Goal: Information Seeking & Learning: Learn about a topic

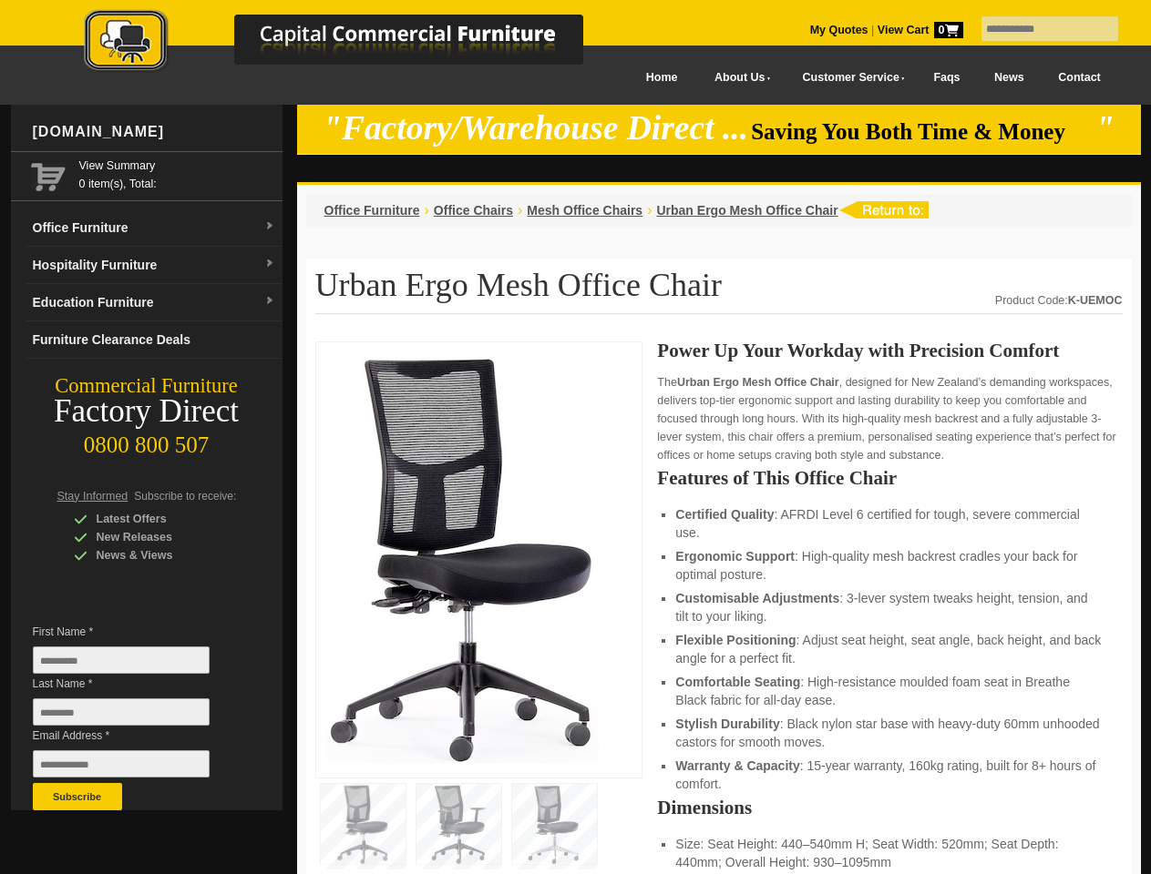
click at [1038, 29] on input "text" at bounding box center [1049, 28] width 137 height 25
click at [135, 717] on input "Last Name *" at bounding box center [121, 712] width 177 height 27
click at [77, 797] on button "Subscribe" at bounding box center [77, 796] width 89 height 27
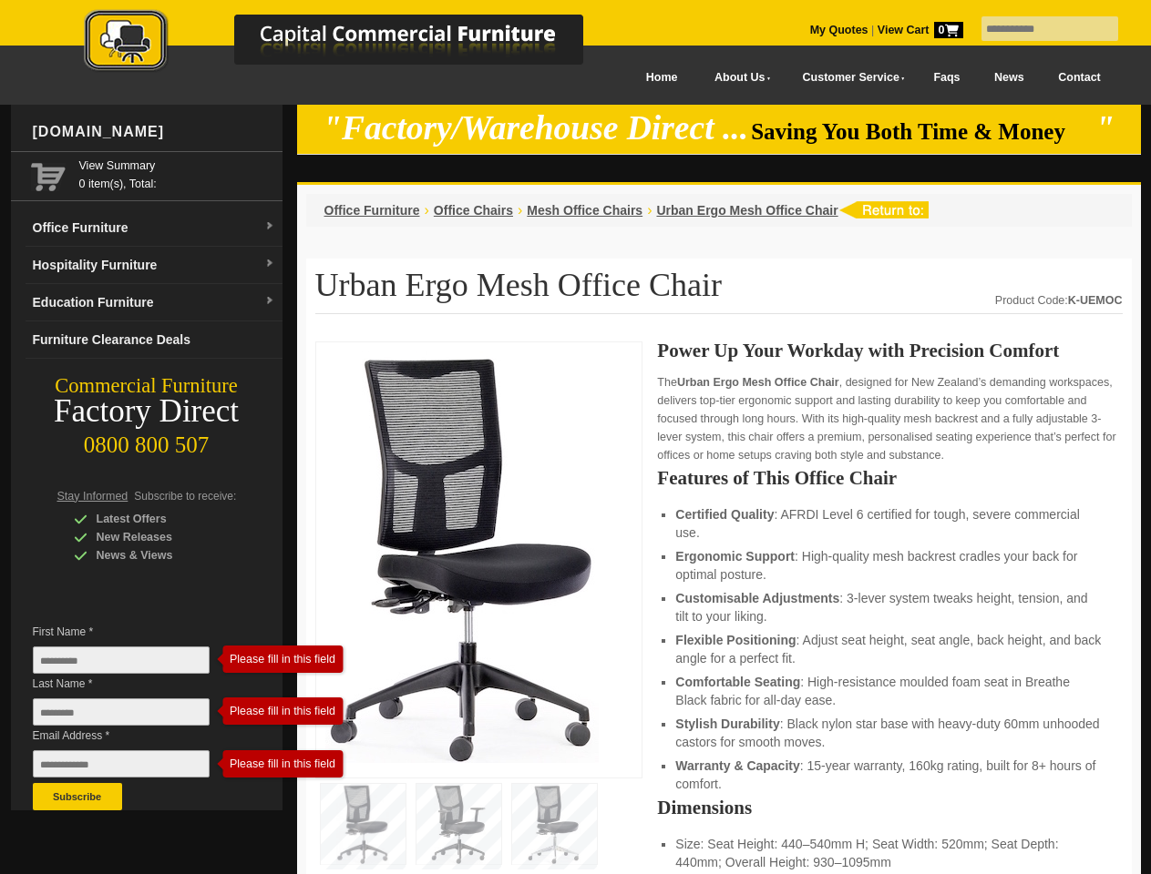
click at [719, 609] on li "Customisable Adjustments : 3-lever system tweaks height, tension, and tilt to y…" at bounding box center [889, 607] width 428 height 36
